Goal: Information Seeking & Learning: Learn about a topic

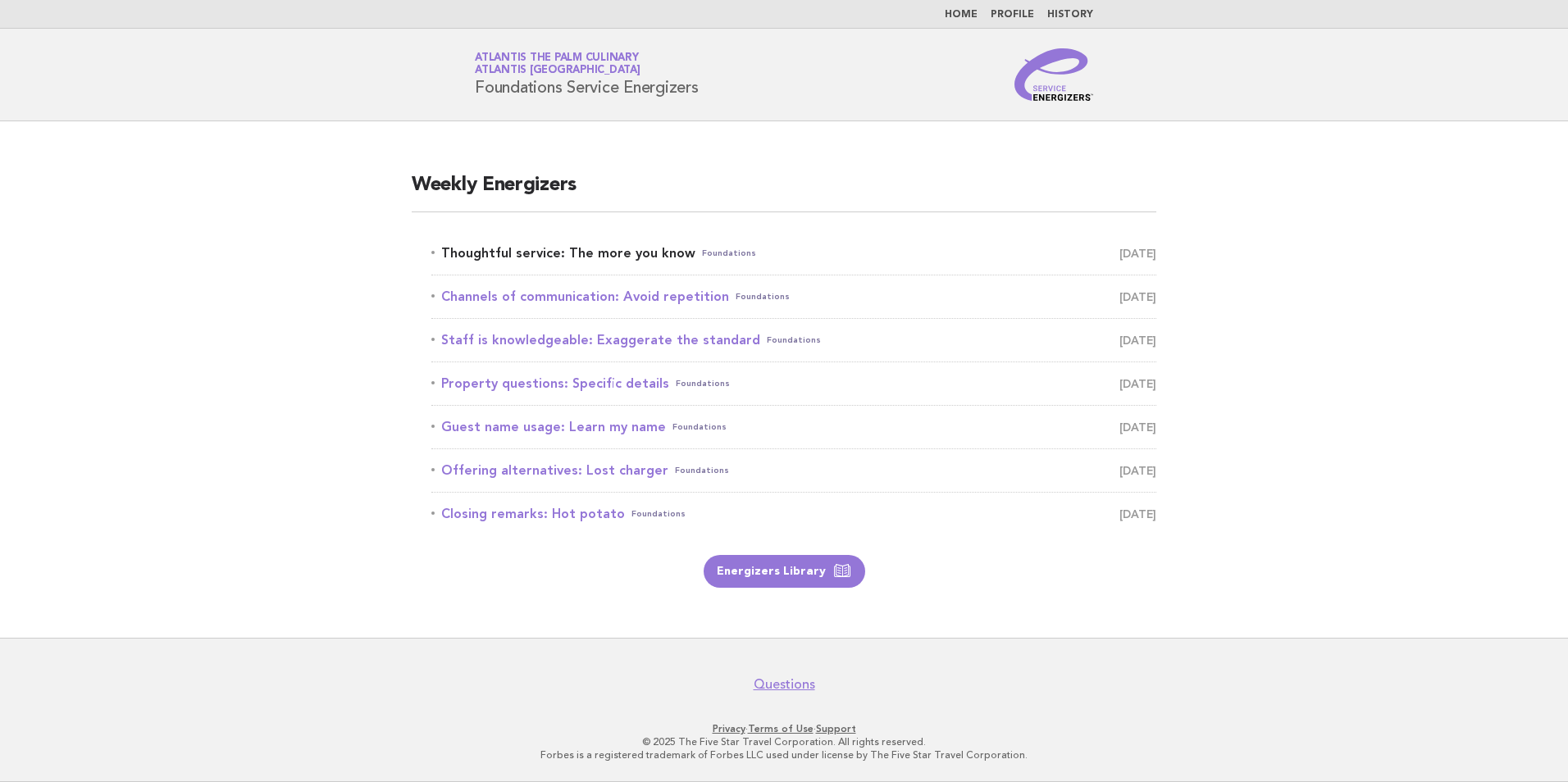
click at [643, 246] on link "Thoughtful service: The more you know Foundations September 24" at bounding box center [793, 253] width 725 height 23
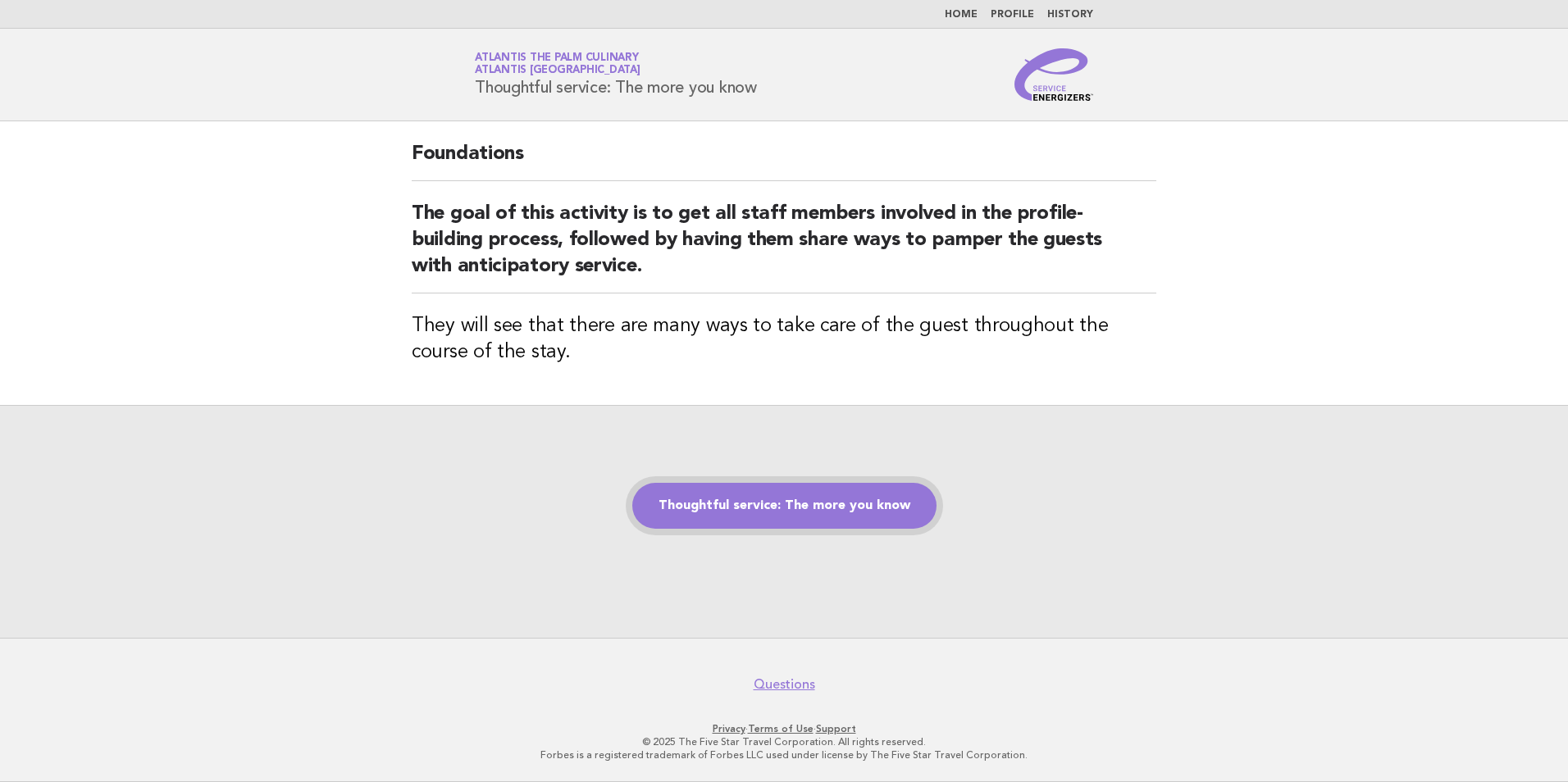
click at [730, 502] on link "Thoughtful service: The more you know" at bounding box center [784, 506] width 304 height 46
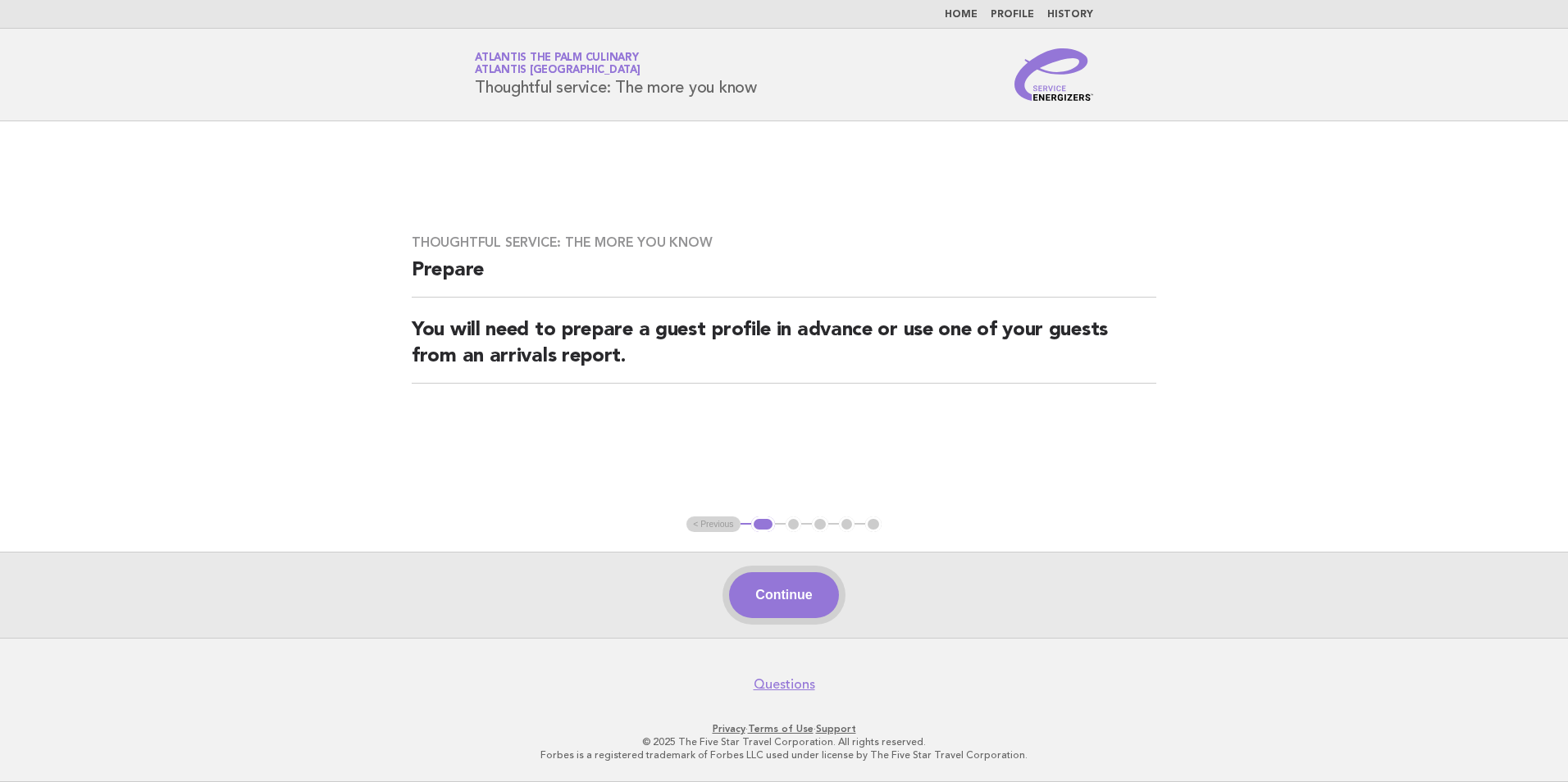
click at [781, 601] on button "Continue" at bounding box center [784, 595] width 109 height 46
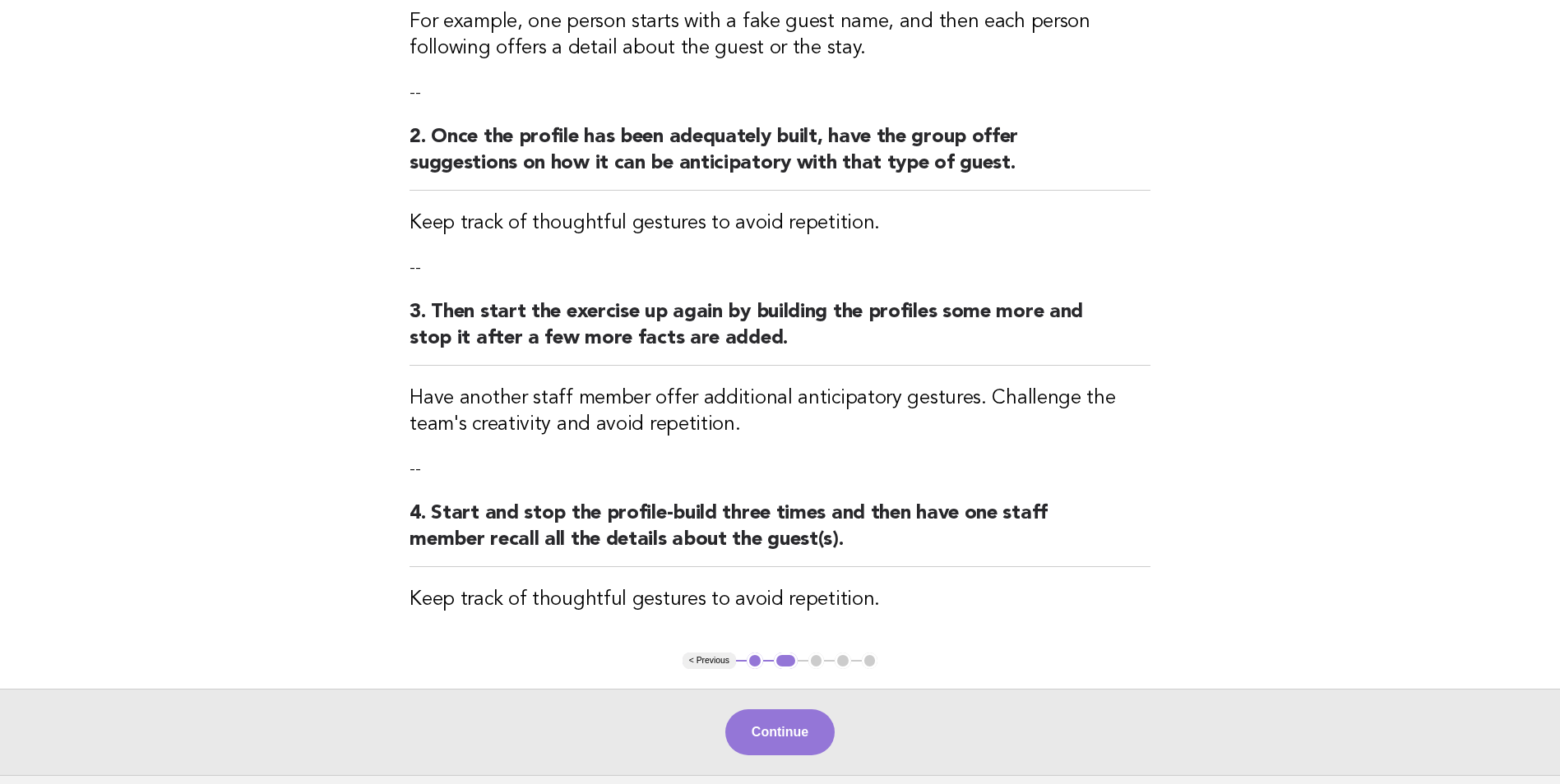
scroll to position [247, 0]
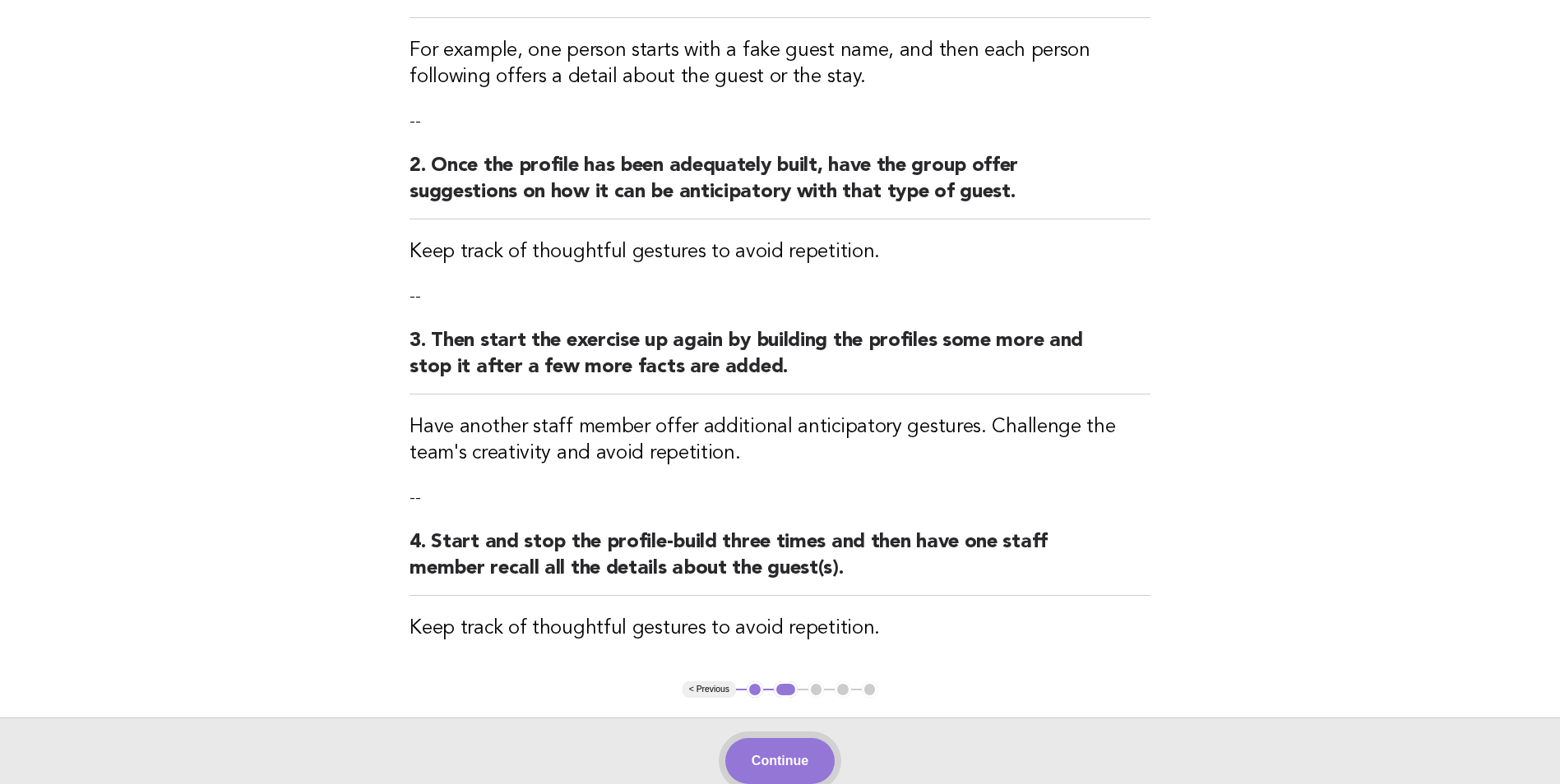
click at [788, 751] on button "Continue" at bounding box center [780, 760] width 109 height 46
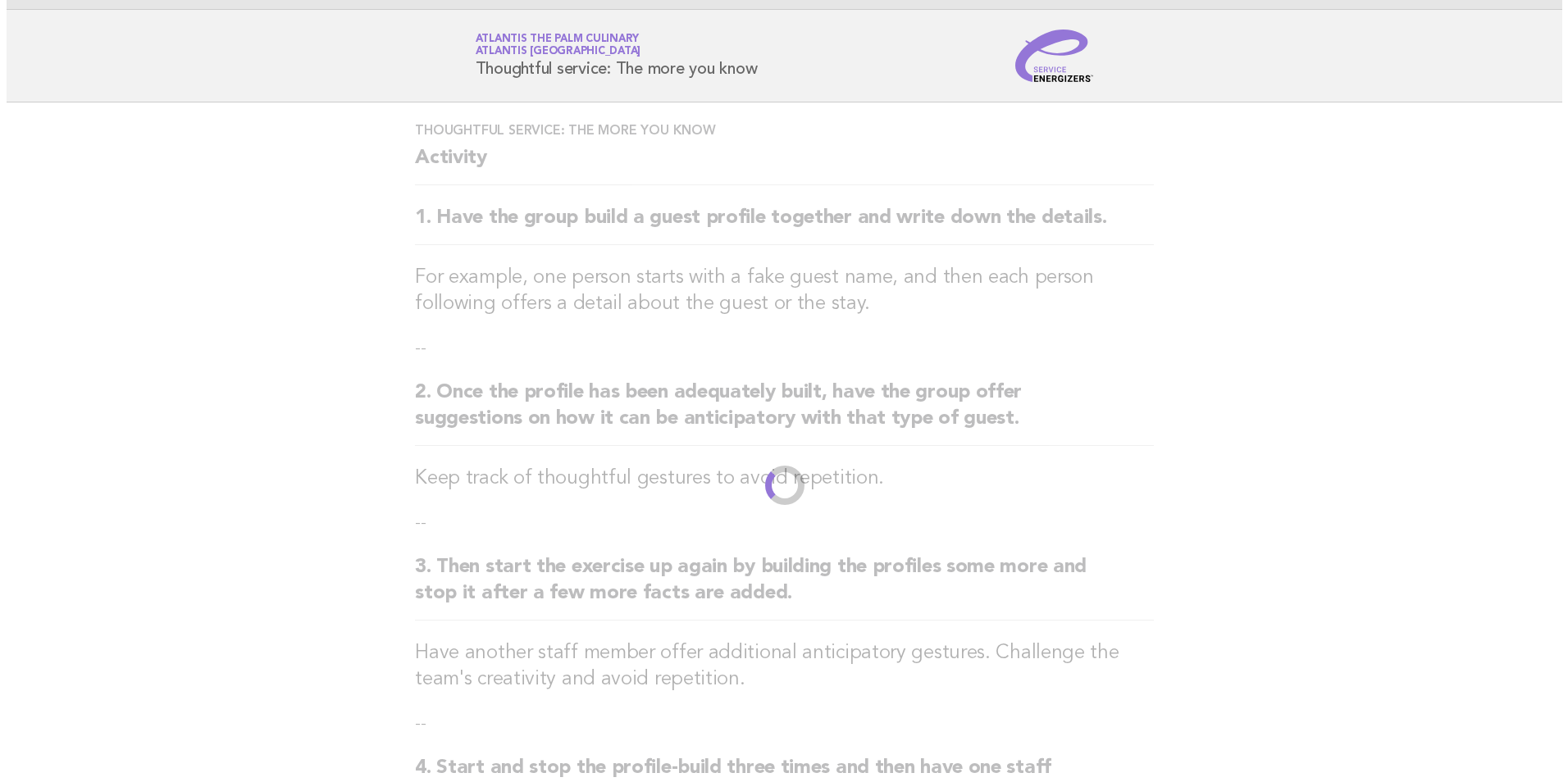
scroll to position [0, 0]
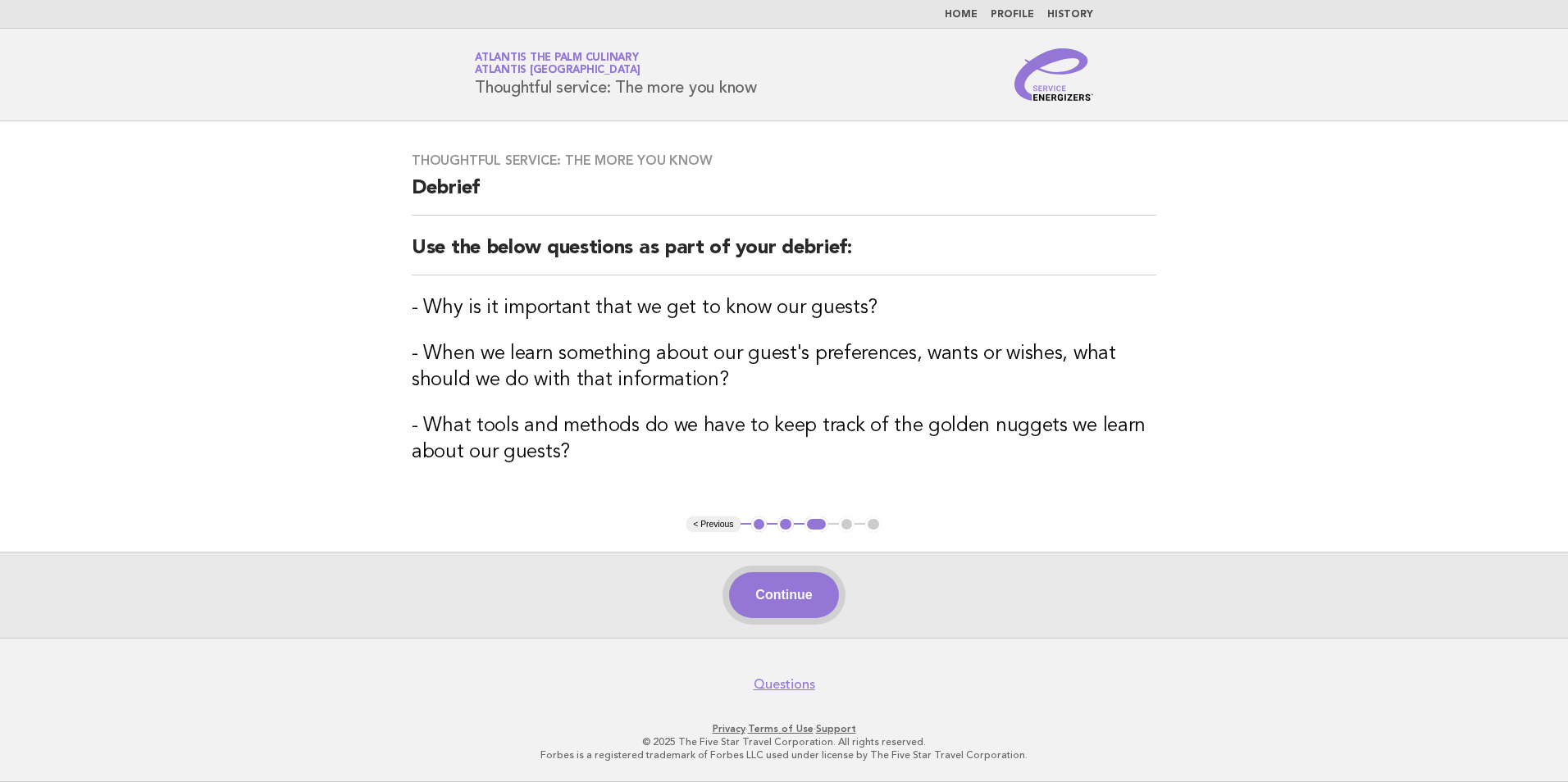
click at [799, 589] on button "Continue" at bounding box center [784, 595] width 109 height 46
